Goal: Use online tool/utility: Use online tool/utility

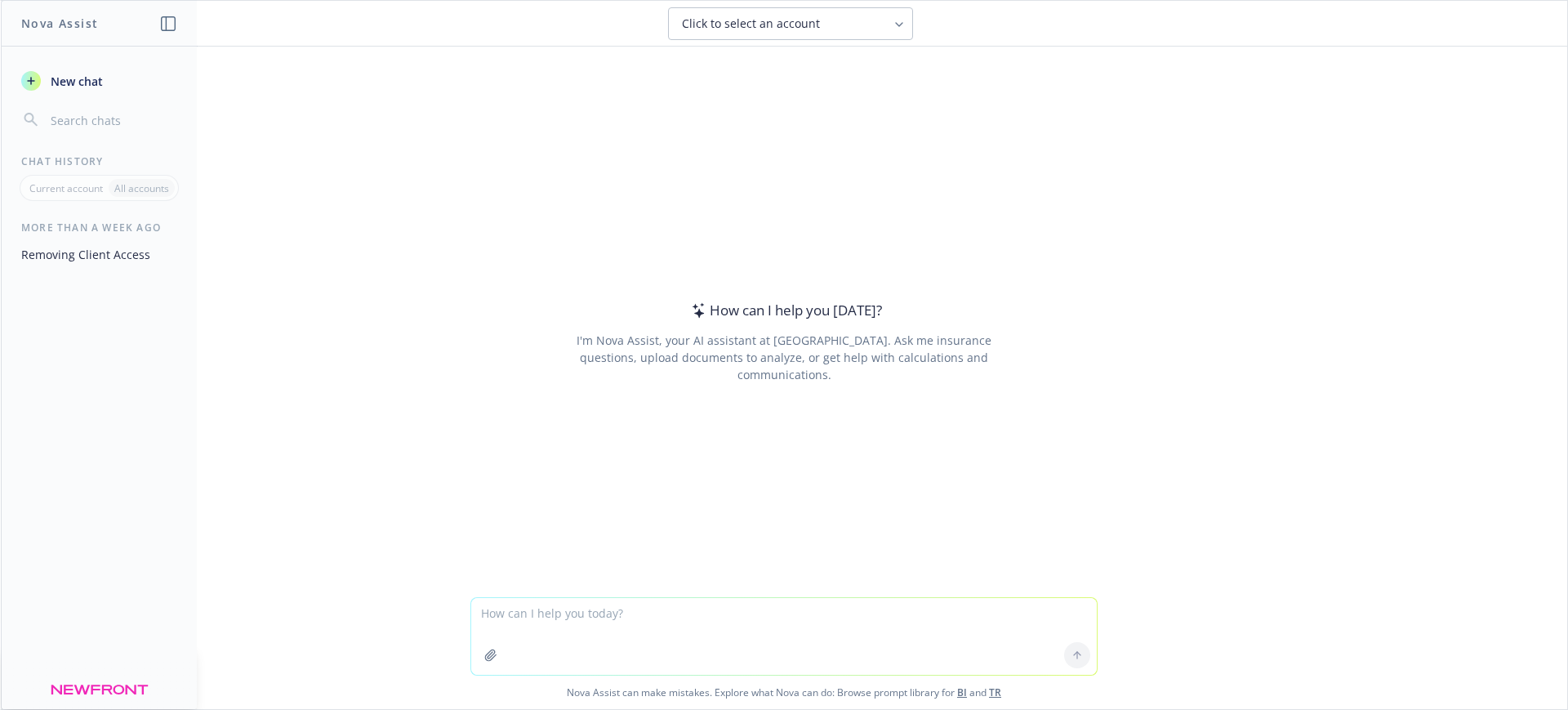
click at [592, 627] on textarea at bounding box center [784, 636] width 626 height 77
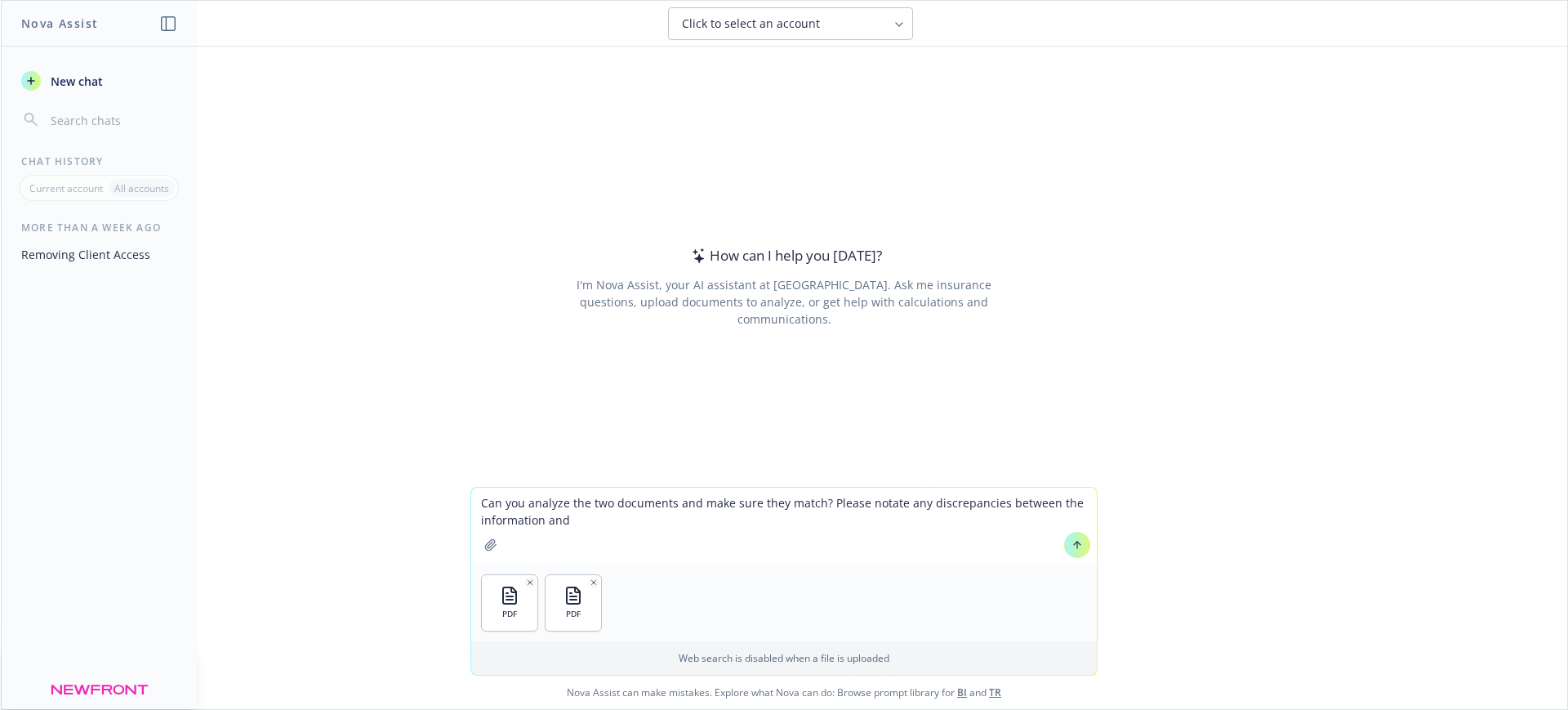
click at [570, 516] on textarea "Can you analyze the two documents and make sure they match? Please notate any d…" at bounding box center [784, 526] width 626 height 77
type textarea "Can you analyze the two documents and make sure they match? Please notate any d…"
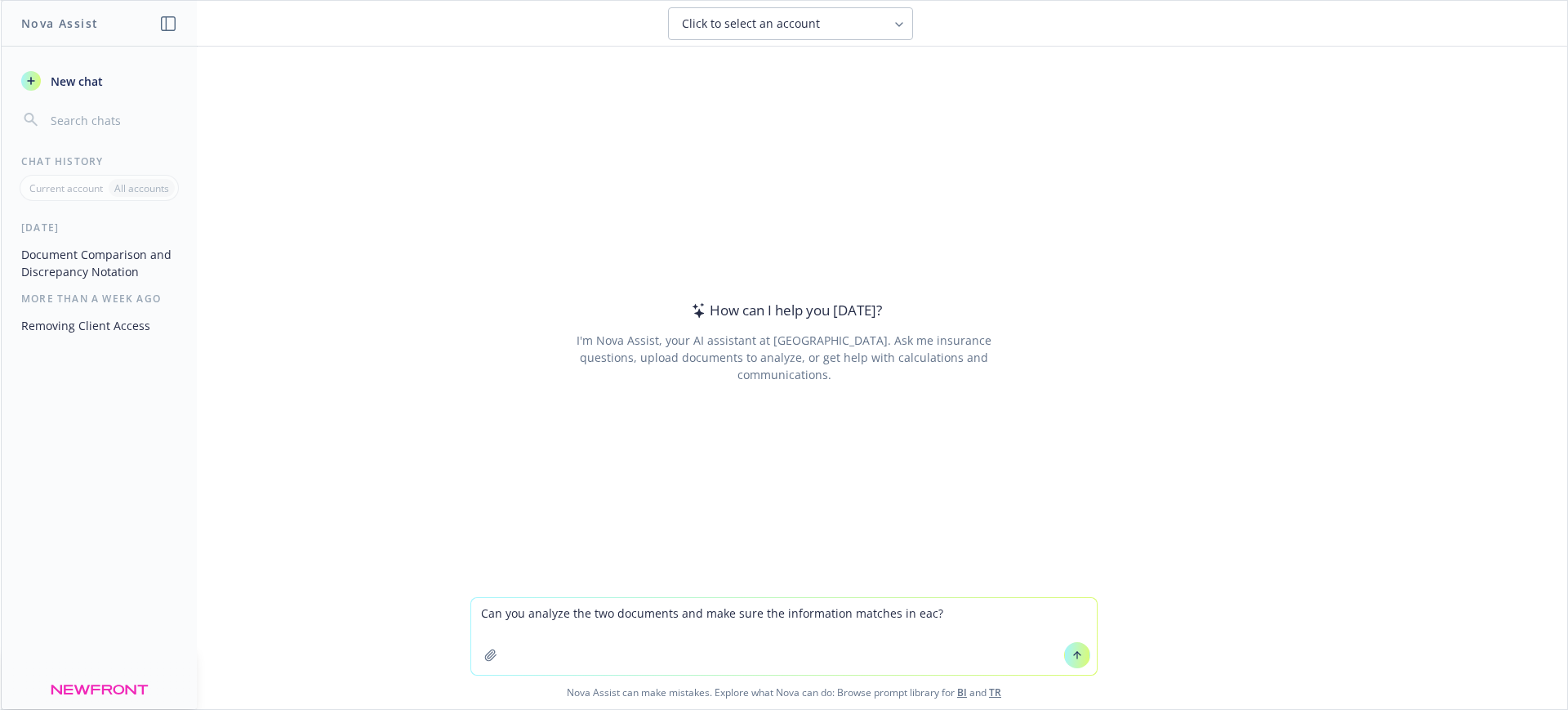
click at [917, 612] on textarea "Can you analyze the two documents and make sure the information matches in eac?" at bounding box center [784, 636] width 626 height 77
click at [49, 188] on p "Current account" at bounding box center [65, 188] width 73 height 14
click at [812, 622] on textarea "Can you analyze the two documents and make sure the information matches in each?" at bounding box center [784, 636] width 626 height 77
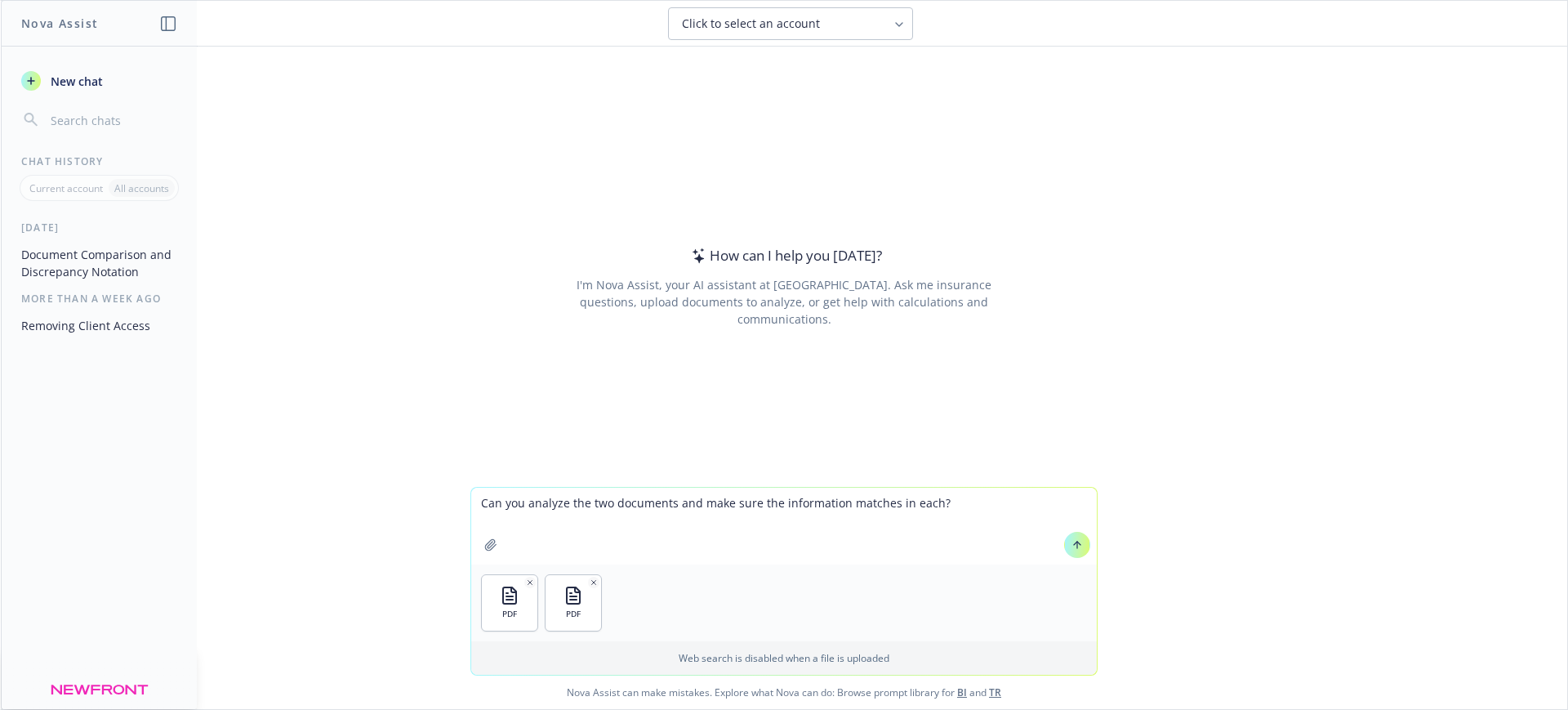
click at [938, 500] on textarea "Can you analyze the two documents and make sure the information matches in each?" at bounding box center [784, 526] width 626 height 77
type textarea "Can you analyze the two documents and make sure the information matches in each…"
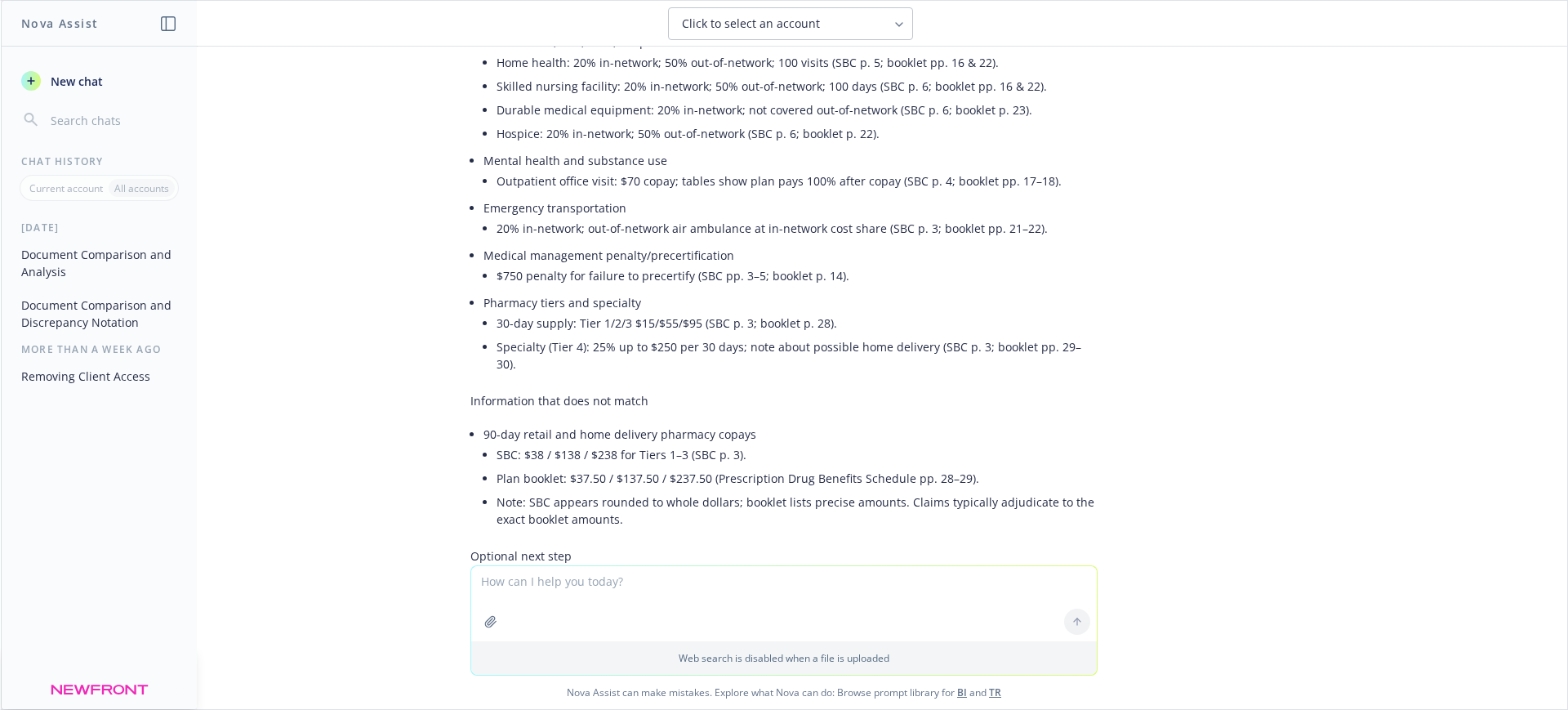
scroll to position [797, 0]
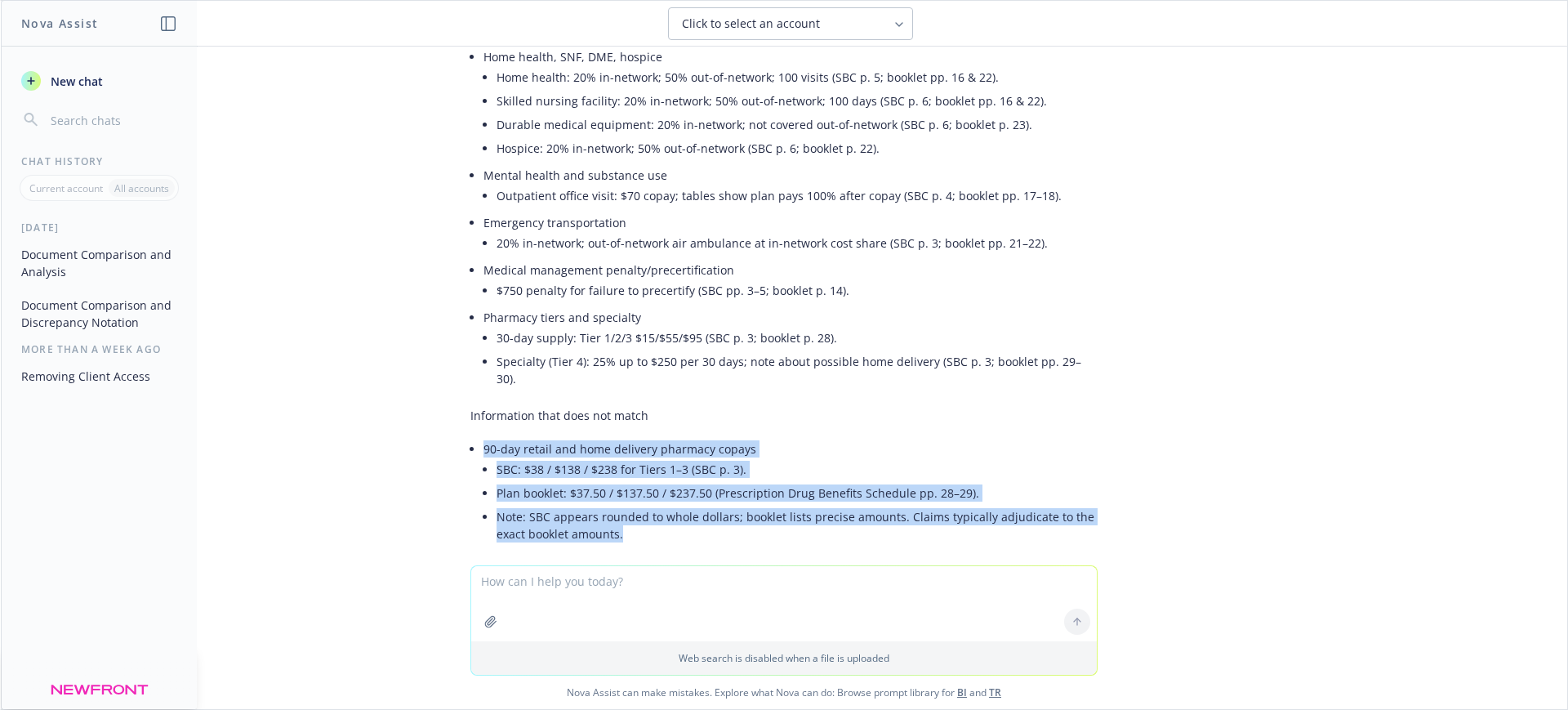
drag, startPoint x: 456, startPoint y: 413, endPoint x: 620, endPoint y: 493, distance: 182.5
click at [620, 493] on li "90-day retail and home delivery pharmacy copays SBC: $38 / $138 / $238 for Tier…" at bounding box center [790, 492] width 614 height 112
copy li "90-day retail and home delivery pharmacy copays SBC: $38 / $138 / $238 for Tier…"
click at [1146, 286] on div "pdf OAP Gold Lightship Energy, Inc.pdf pdf lLightship Energy, Inc - SBC - OAP G…" at bounding box center [784, 306] width 1566 height 519
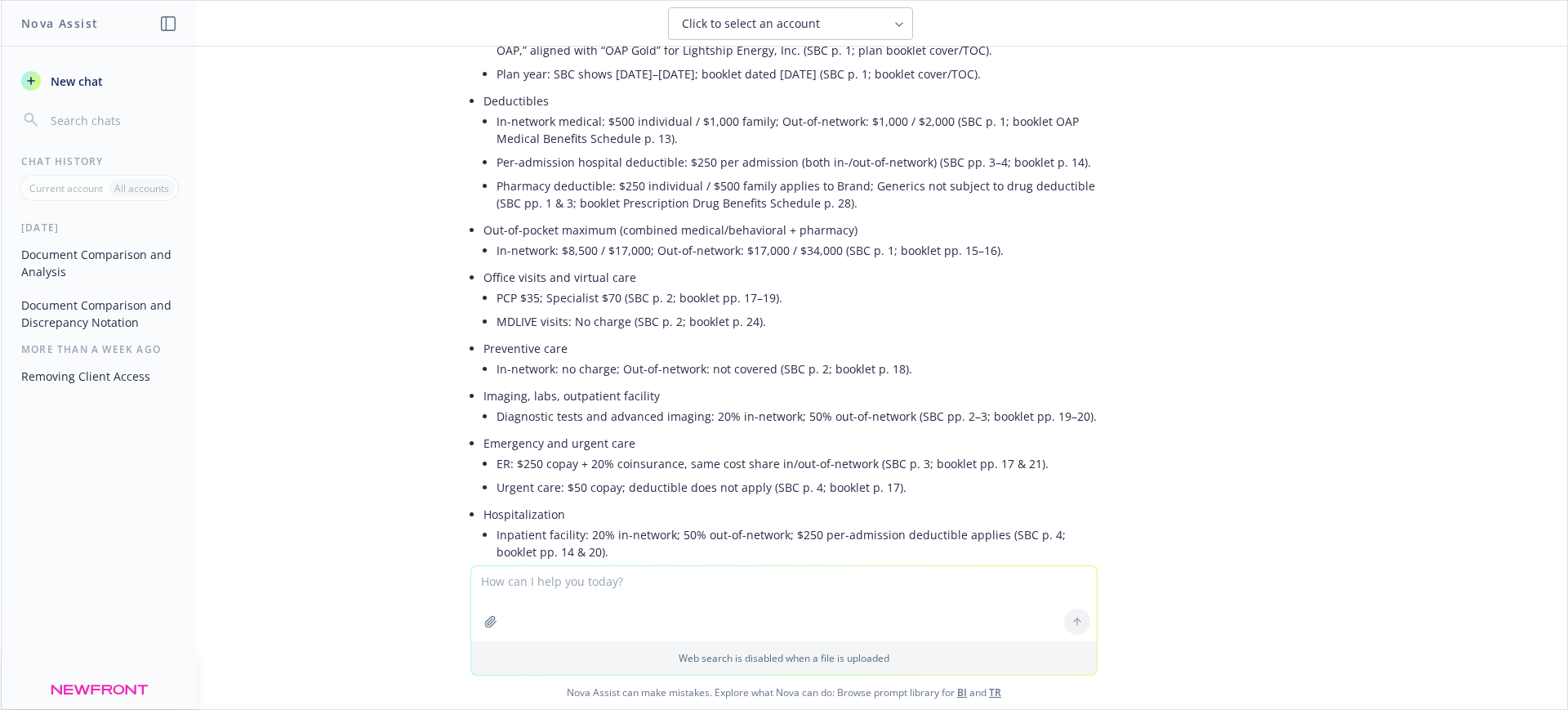
scroll to position [0, 0]
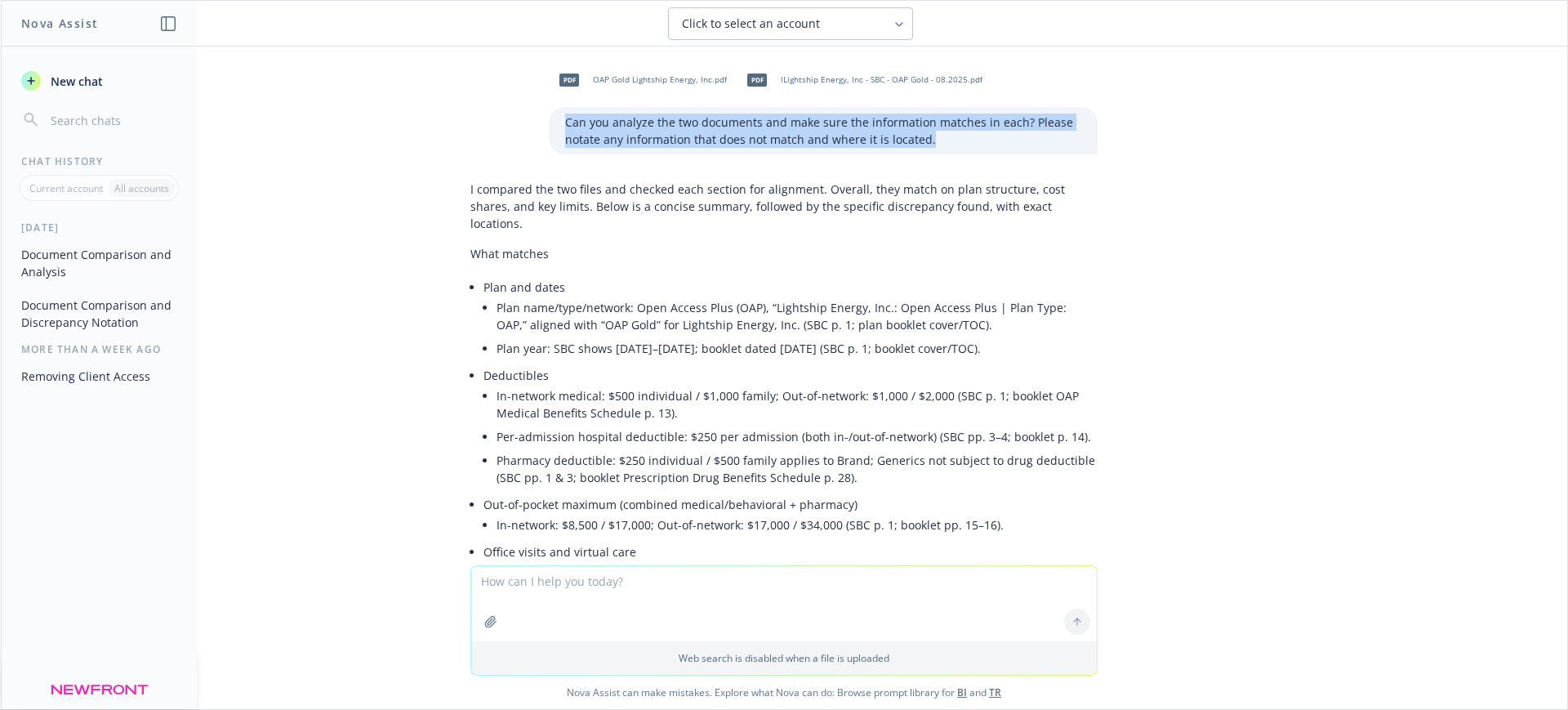
drag, startPoint x: 919, startPoint y: 141, endPoint x: 550, endPoint y: 118, distance: 369.7
click at [565, 118] on p "Can you analyze the two documents and make sure the information matches in each…" at bounding box center [823, 130] width 516 height 34
copy p "Can you analyze the two documents and make sure the information matches in each…"
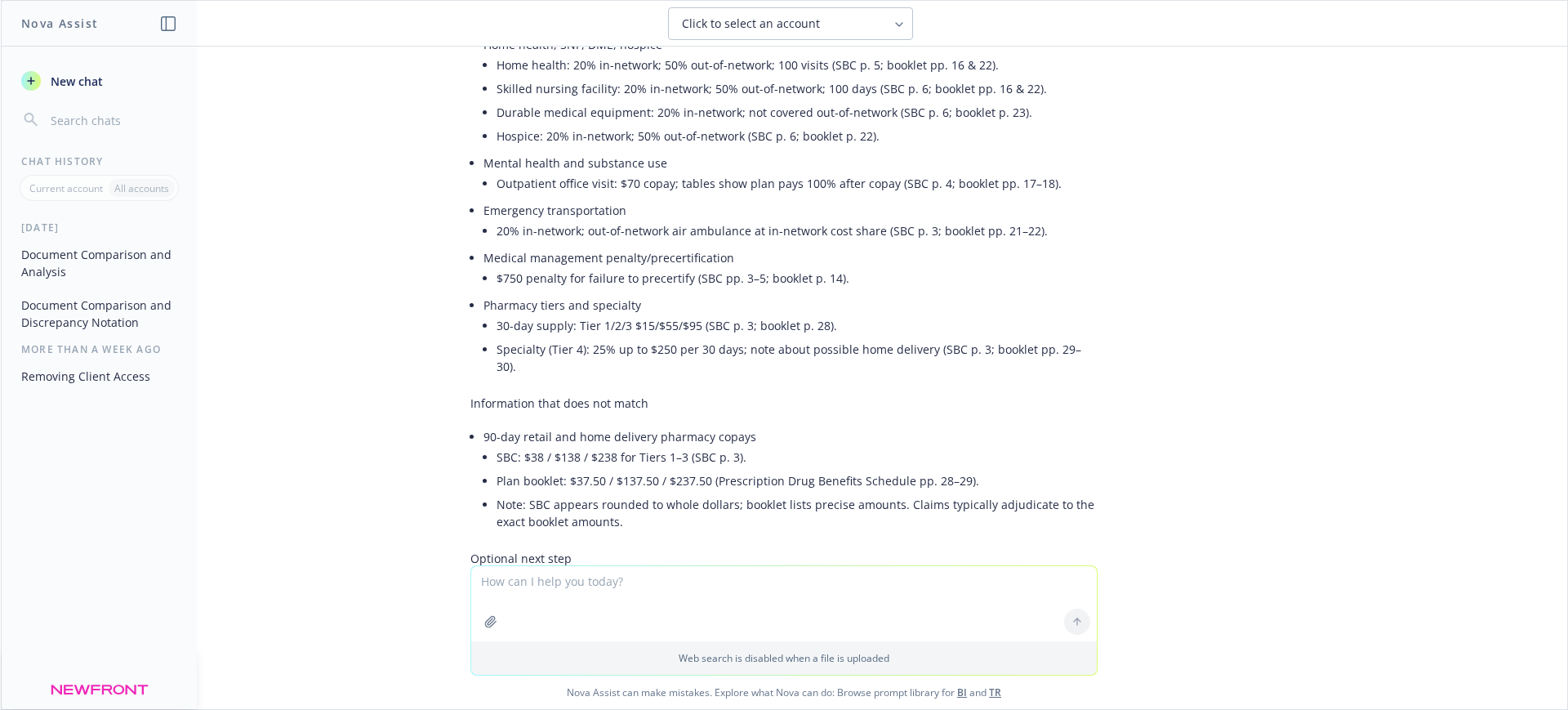
scroll to position [905, 0]
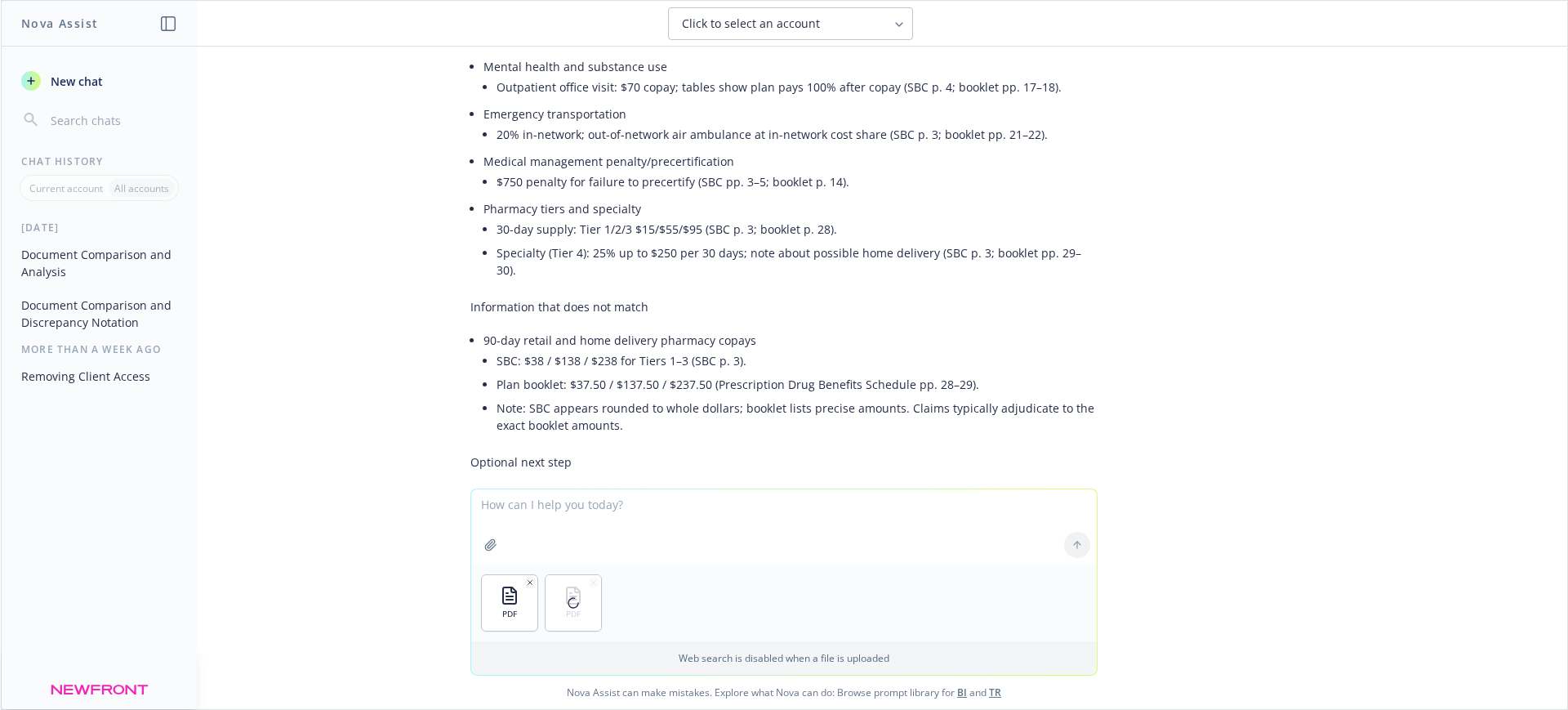
click at [556, 514] on textarea at bounding box center [784, 526] width 626 height 75
paste textarea "Can you analyze the two documents and make sure the information matches in each…"
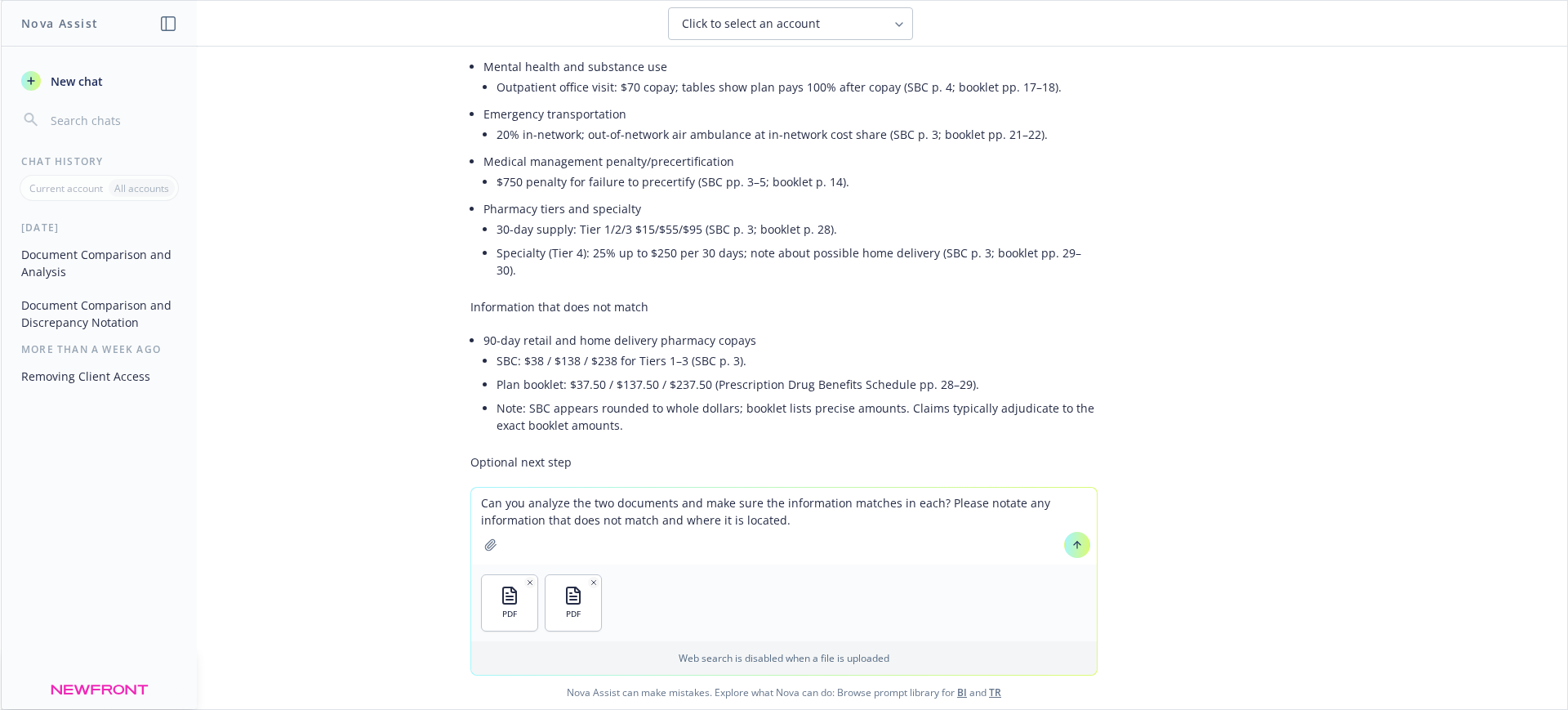
type textarea "Can you analyze the two documents and make sure the information matches in each…"
click at [1064, 544] on button at bounding box center [1077, 546] width 27 height 27
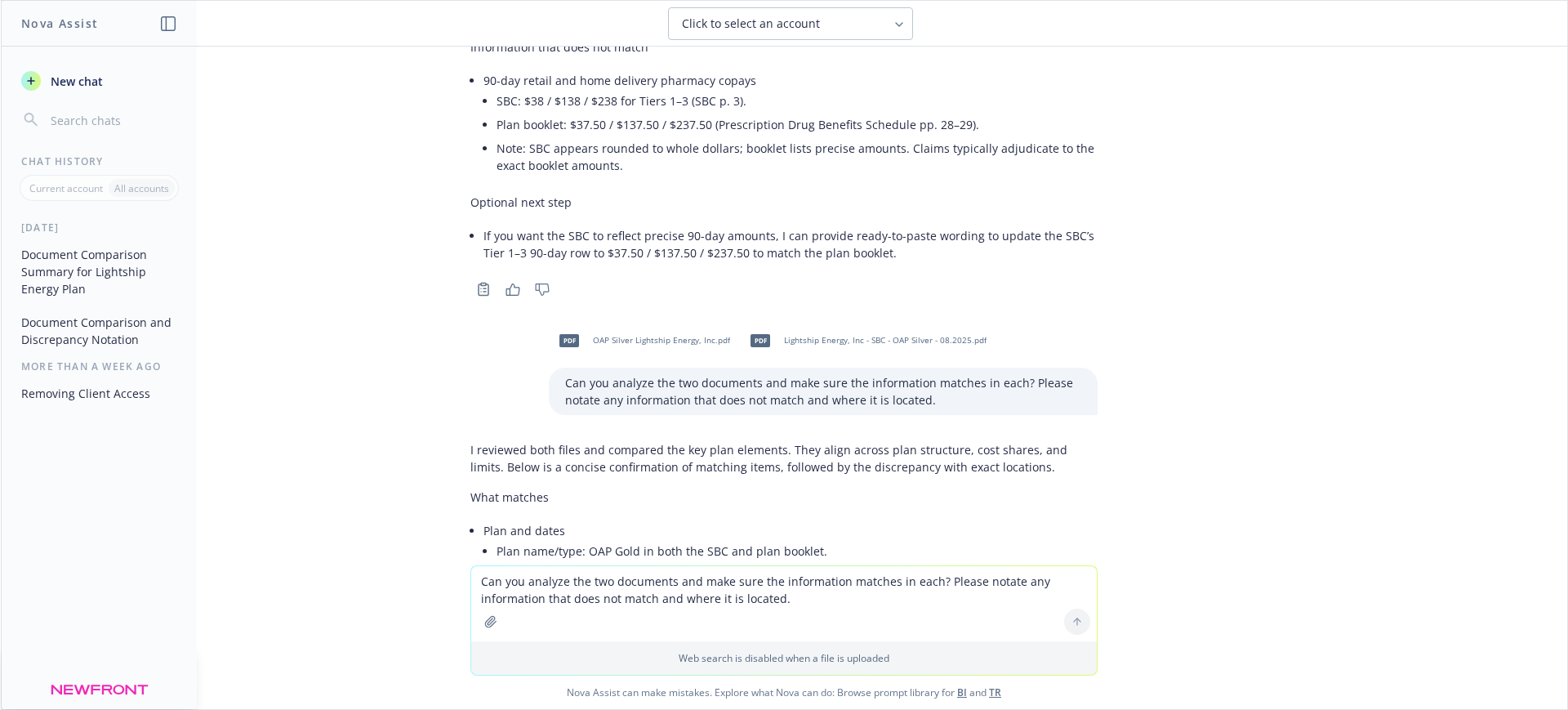
scroll to position [1160, 0]
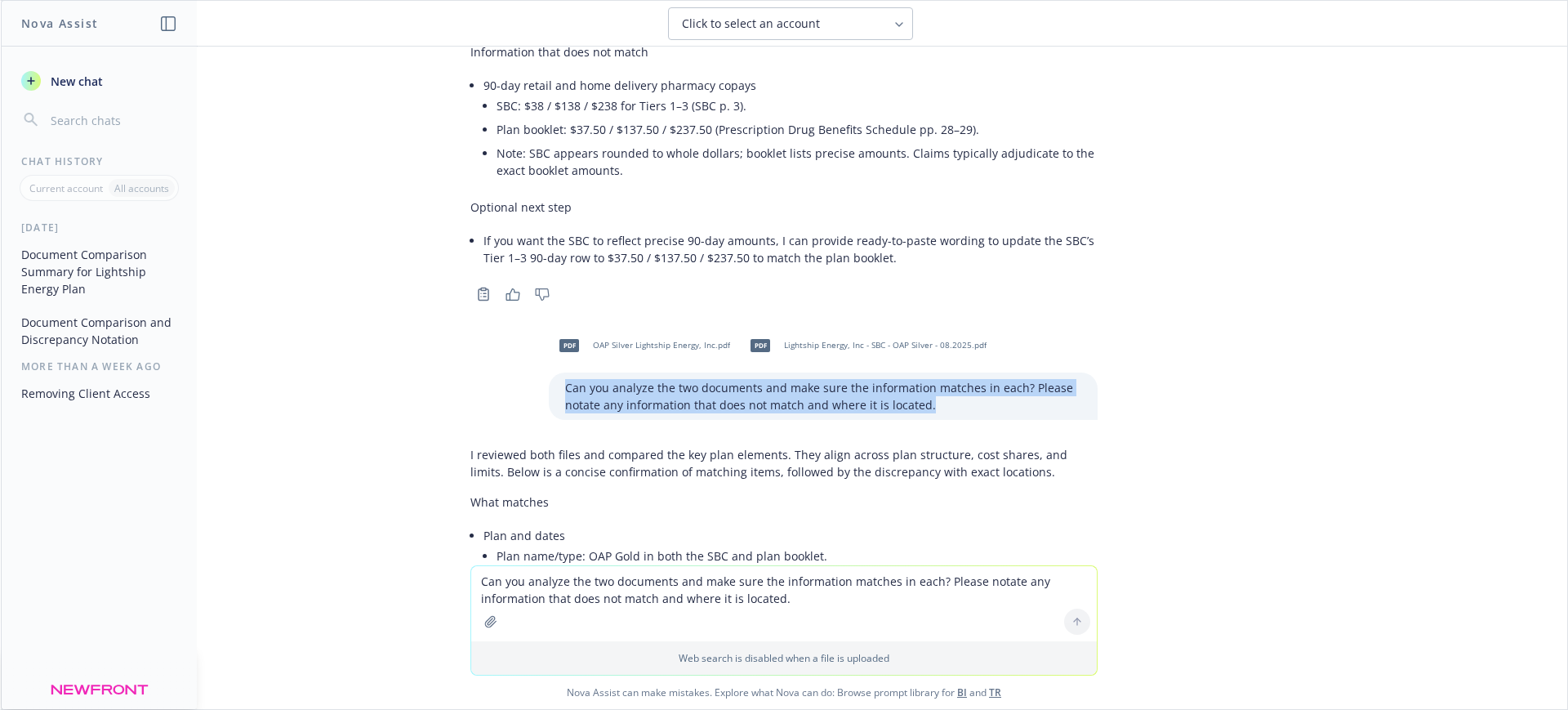
drag, startPoint x: 918, startPoint y: 369, endPoint x: 543, endPoint y: 355, distance: 375.3
click at [549, 372] on div "Can you analyze the two documents and make sure the information matches in each…" at bounding box center [823, 396] width 549 height 48
copy p "Can you analyze the two documents and make sure the information matches in each…"
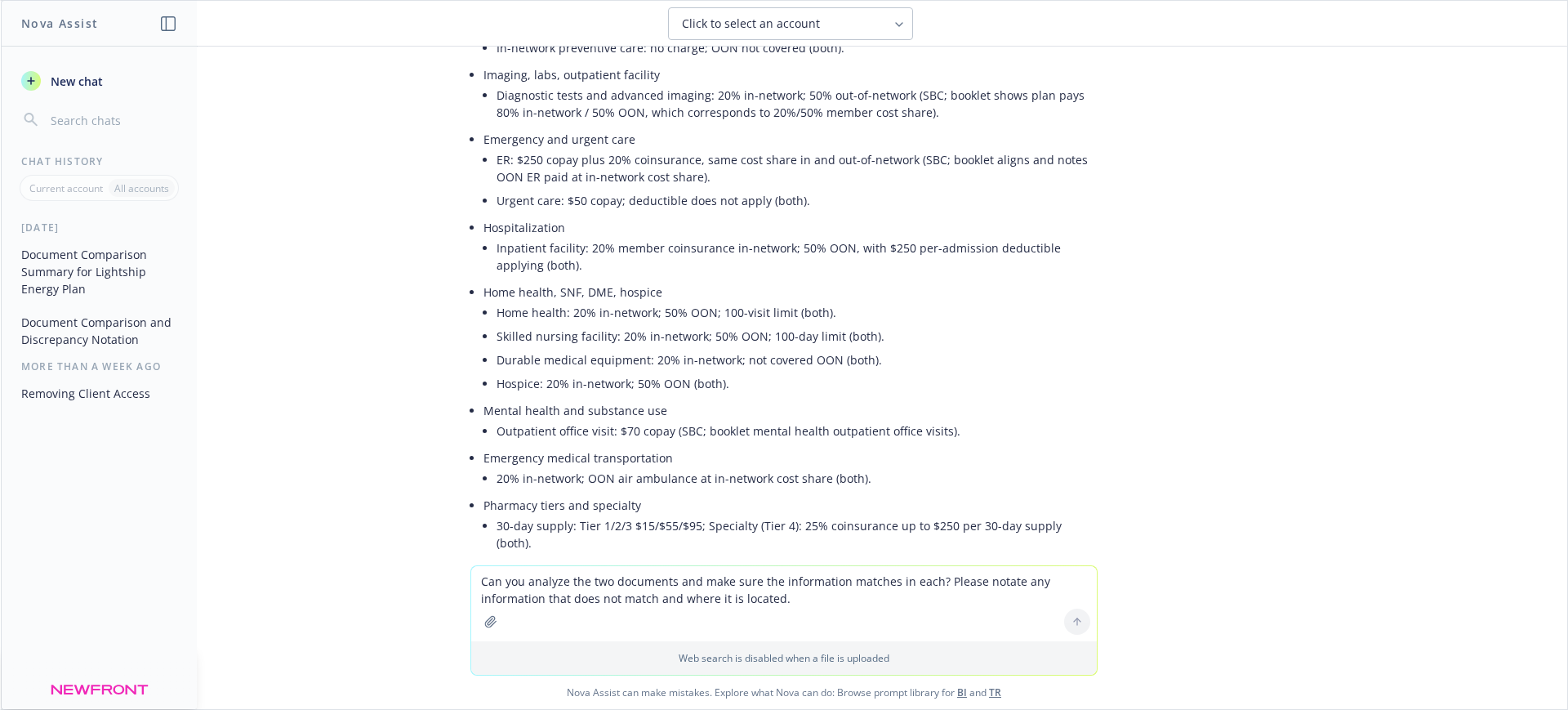
scroll to position [2257, 0]
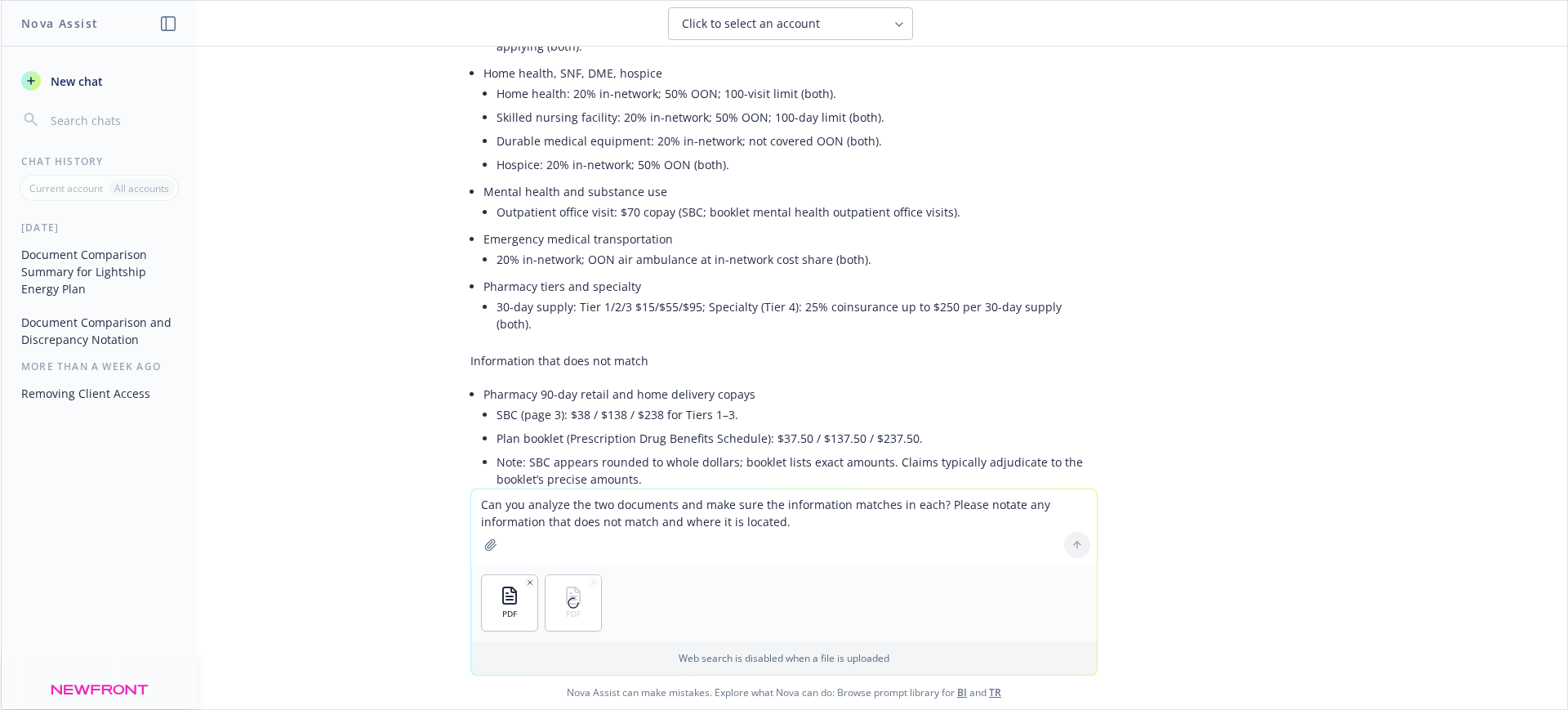
click at [566, 526] on textarea "Can you analyze the two documents and make sure the information matches in each…" at bounding box center [784, 526] width 626 height 75
paste textarea "Can you analyze the two documents and make sure the information matches in each…"
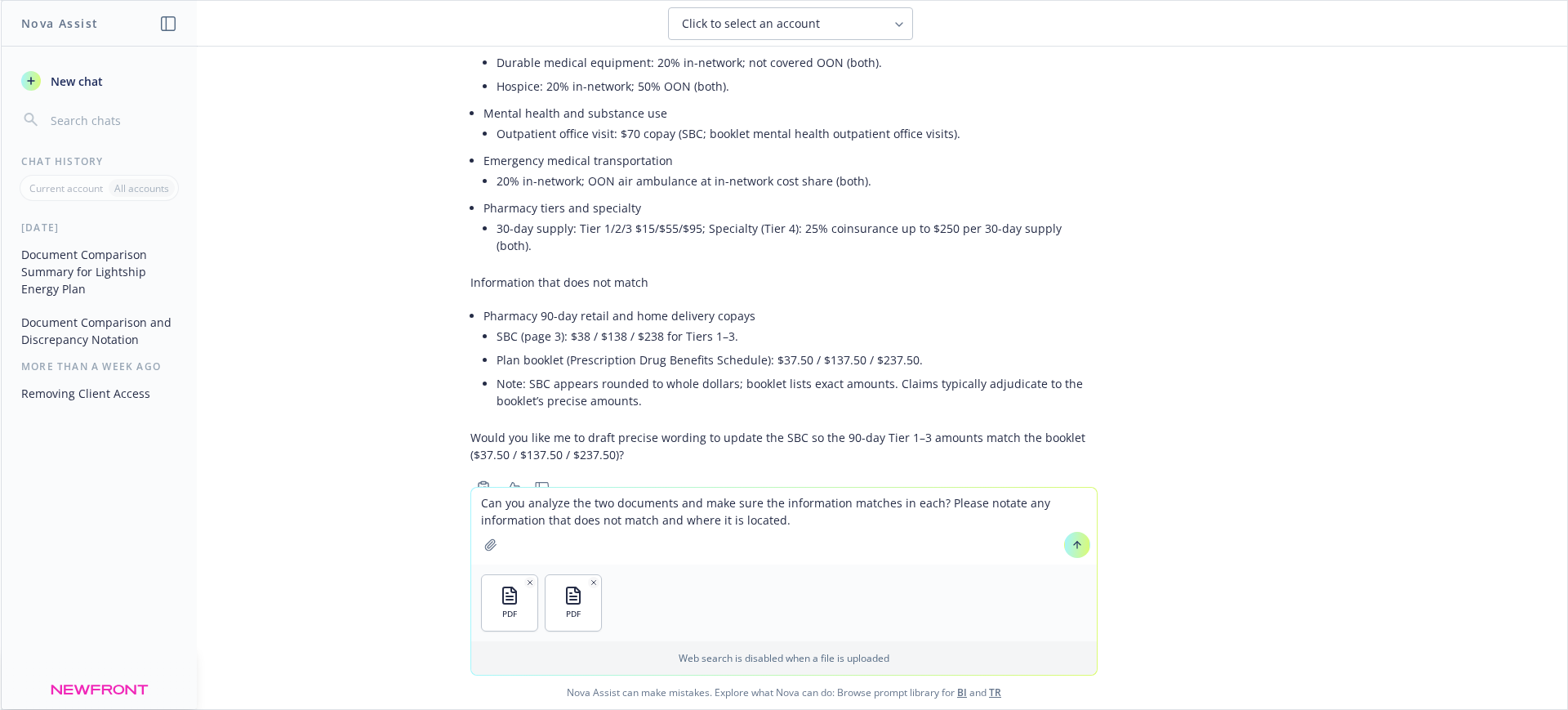
type textarea "Can you analyze the two documents and make sure the information matches in each…"
click at [1074, 545] on icon at bounding box center [1077, 545] width 11 height 11
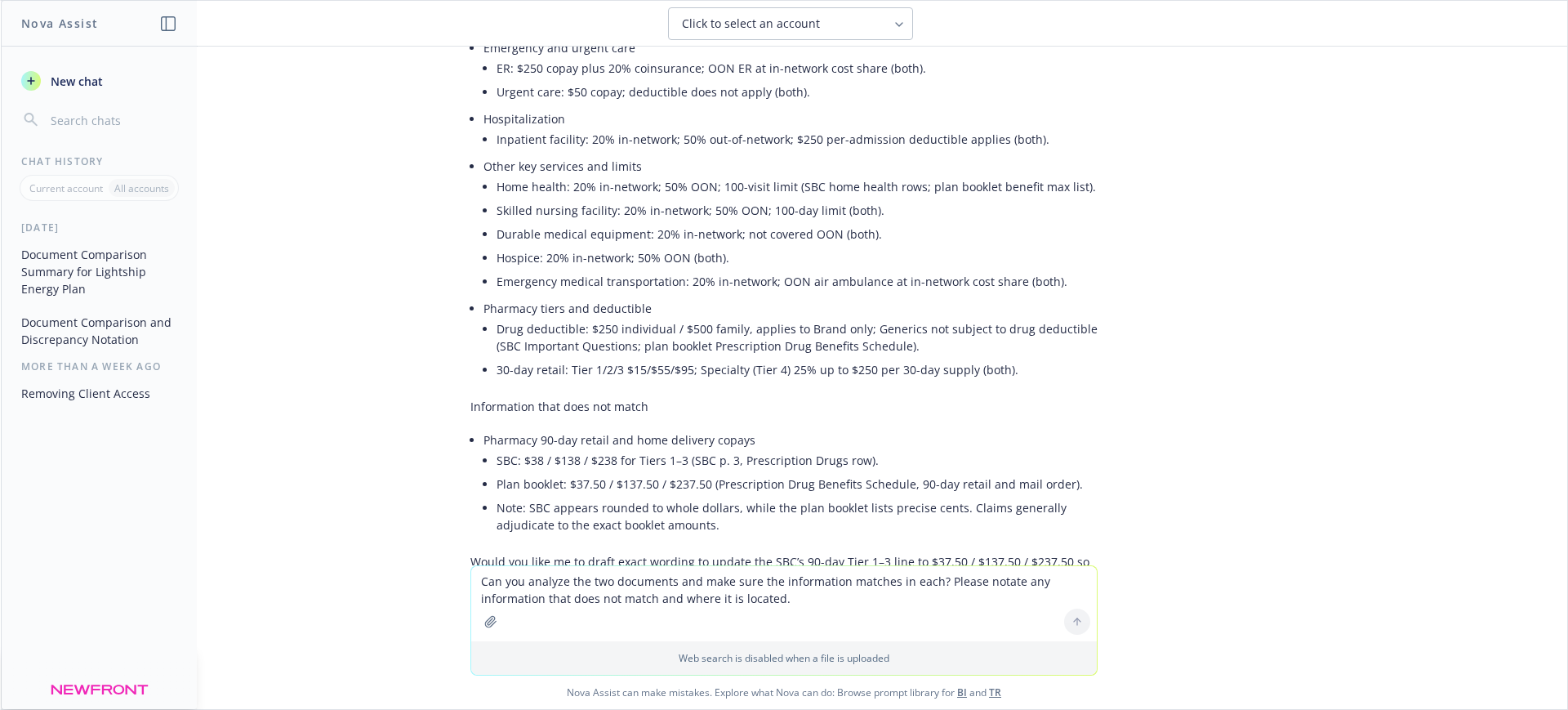
scroll to position [3409, 0]
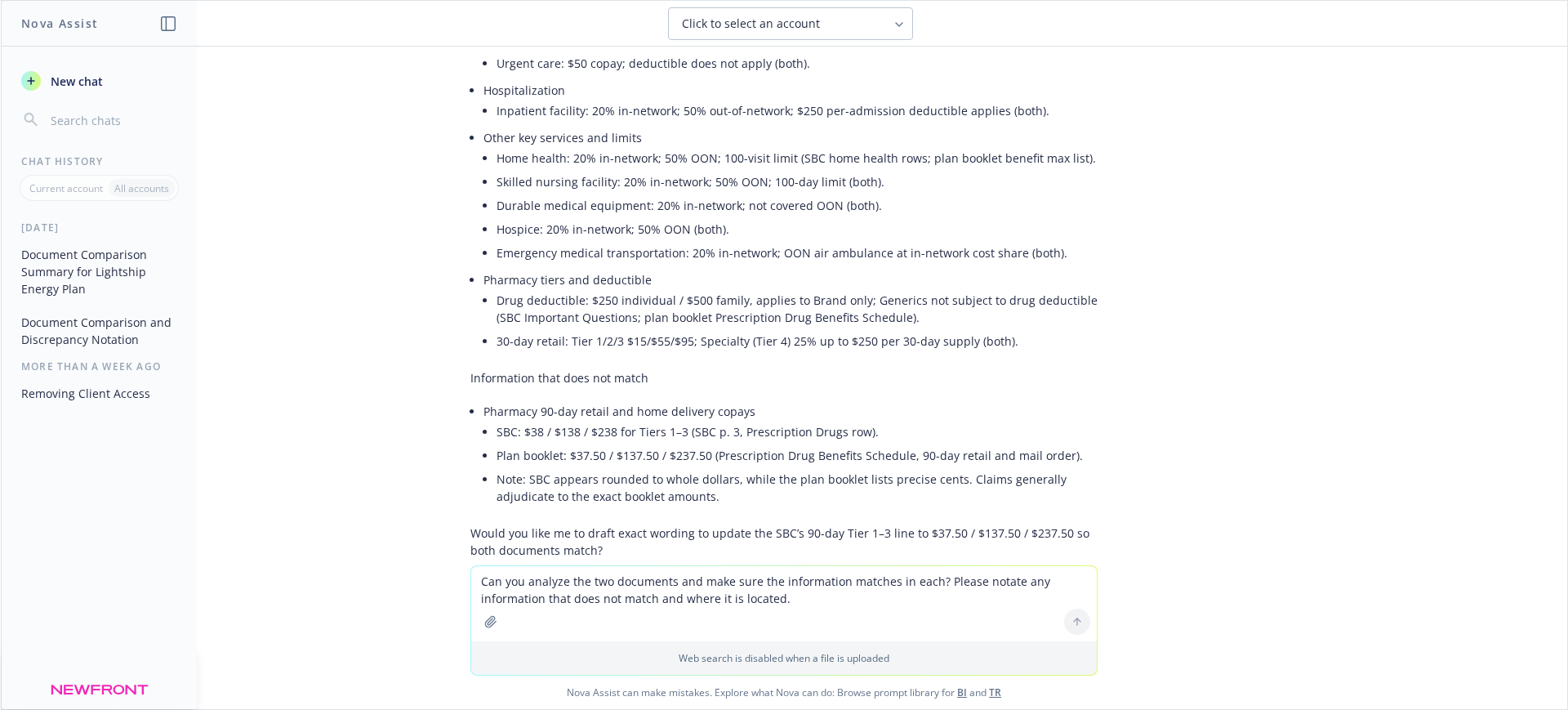
click at [1024, 370] on p "Information that does not match" at bounding box center [784, 378] width 628 height 17
click at [573, 582] on textarea "Can you analyze the two documents and make sure the information matches in each…" at bounding box center [784, 603] width 626 height 75
type textarea ","
click at [658, 580] on textarea "Make this email more concise:" at bounding box center [784, 602] width 626 height 77
paste textarea "Hello Sheral, I was wondering if you could send us over the SVC.pdf – Administr…"
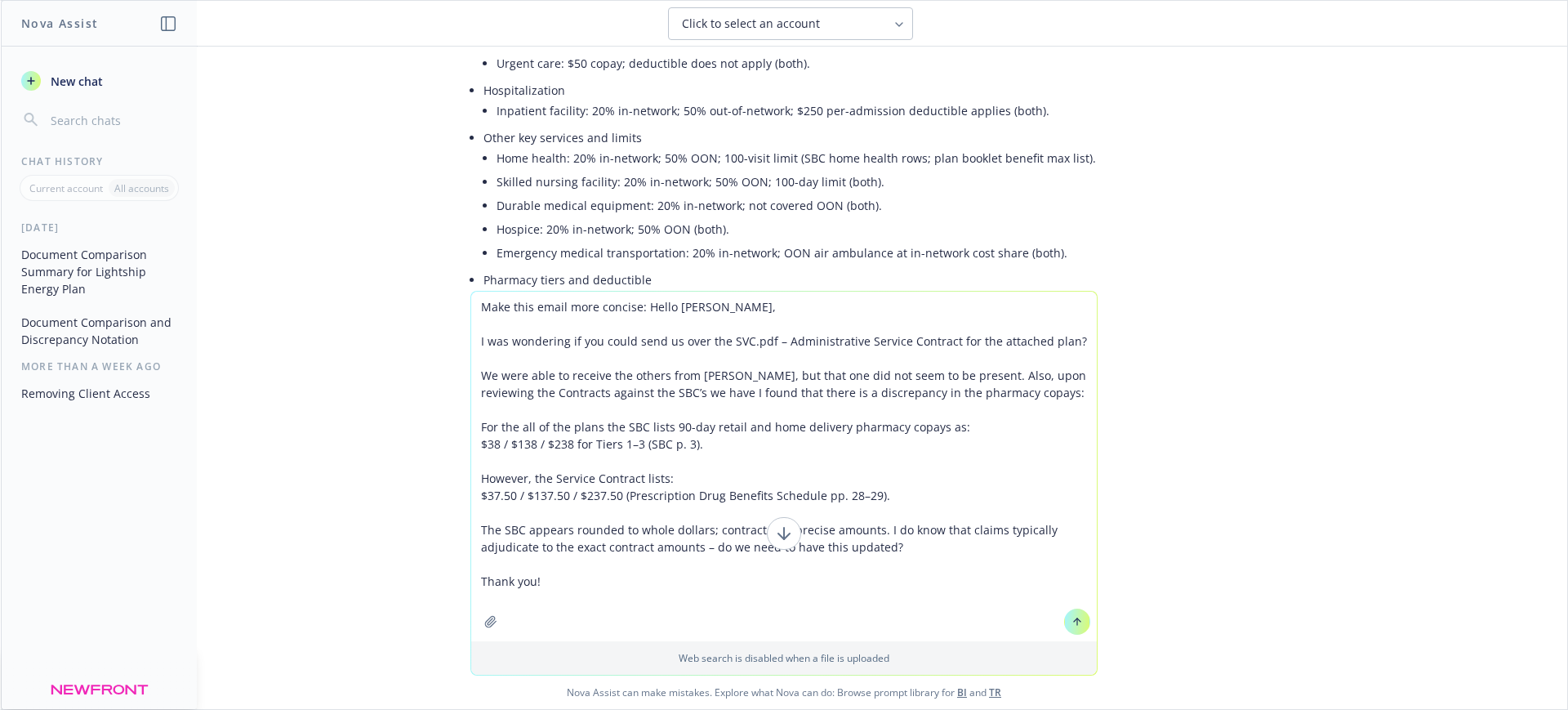
type textarea "Make this email more concise: Hello Sheral, I was wondering if you could send u…"
click at [1074, 620] on icon at bounding box center [1077, 622] width 11 height 11
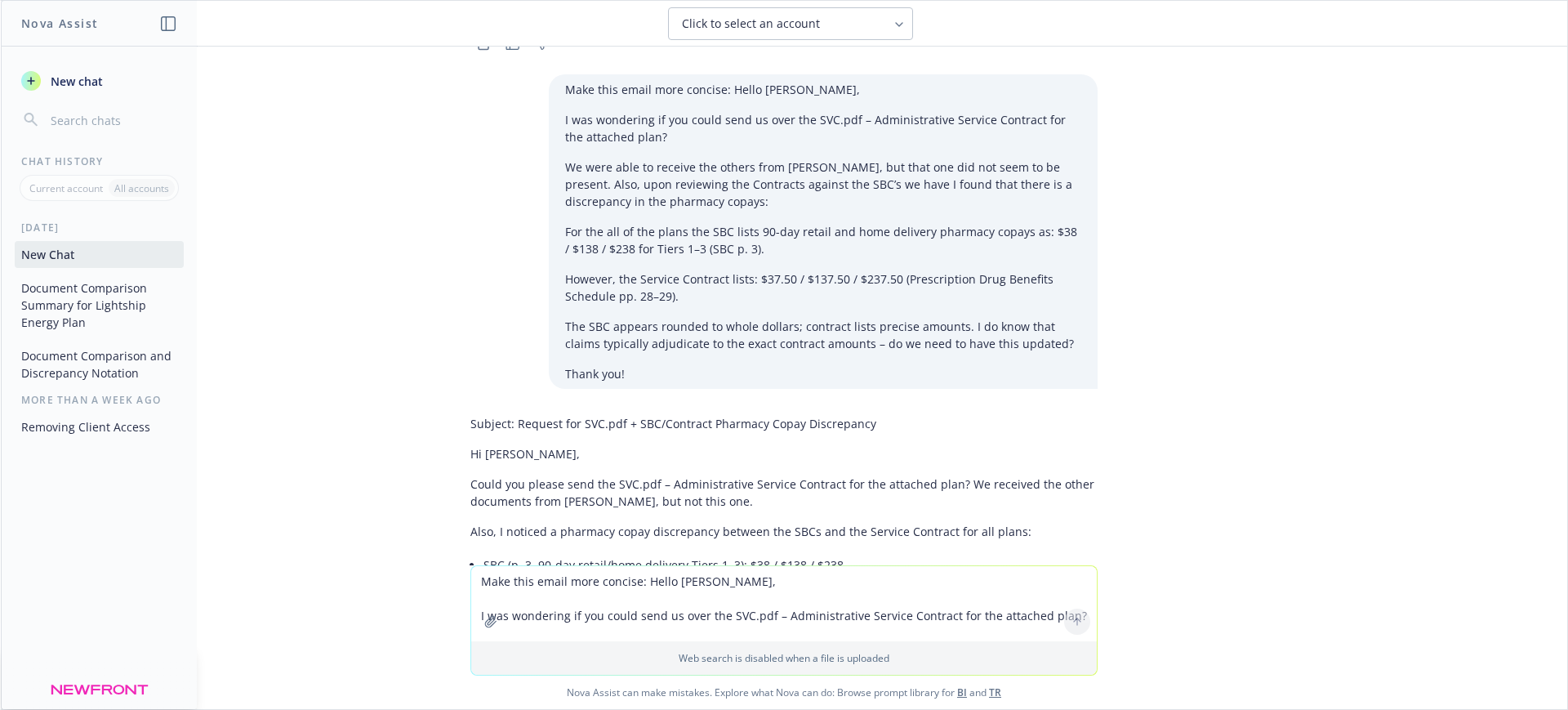
scroll to position [4051, 0]
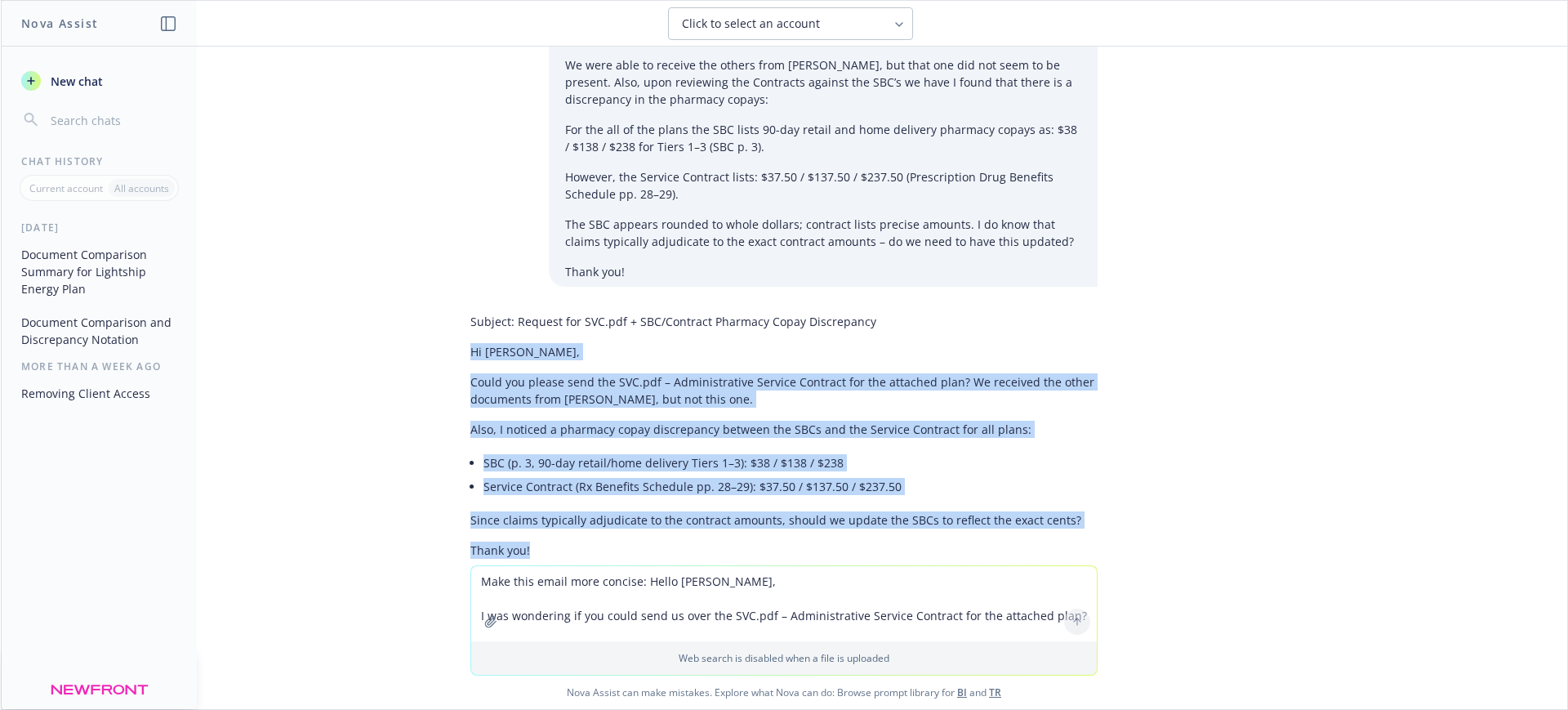
drag, startPoint x: 451, startPoint y: 282, endPoint x: 896, endPoint y: 477, distance: 485.8
click at [896, 477] on div "Subject: Request for SVC.pdf + SBC/Contract Pharmacy Copay Discrepancy Hi Shera…" at bounding box center [783, 450] width 653 height 288
copy div "Hi Sheral, Could you please send the SVC.pdf – Administrative Service Contract …"
